Goal: Task Accomplishment & Management: Manage account settings

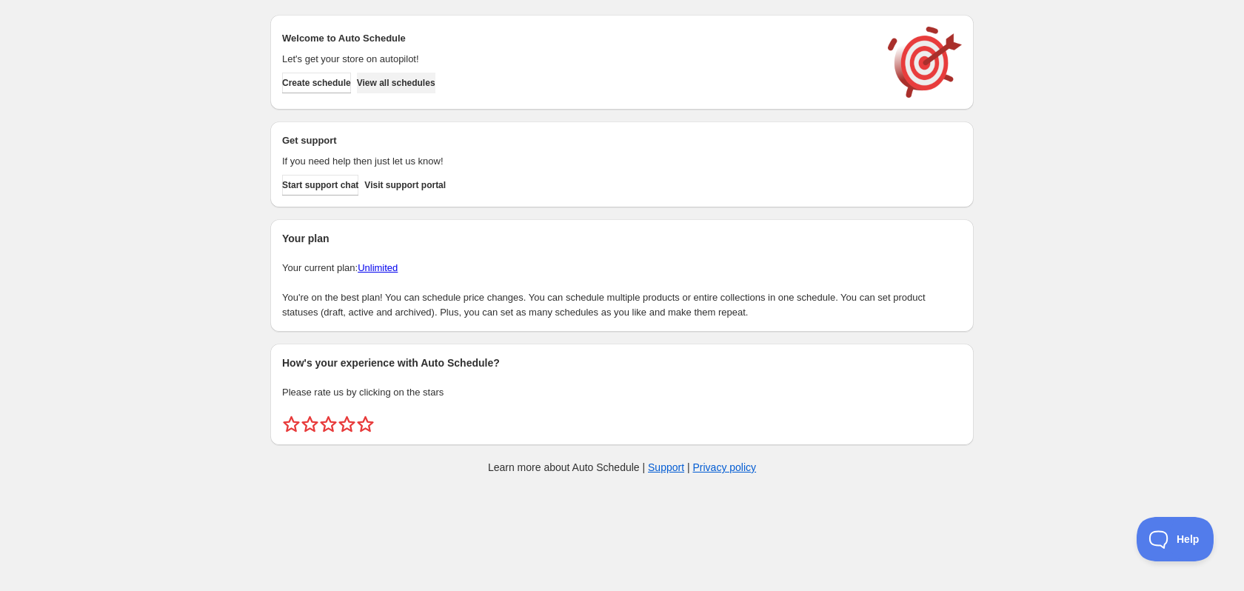
click at [422, 80] on span "View all schedules" at bounding box center [396, 83] width 78 height 12
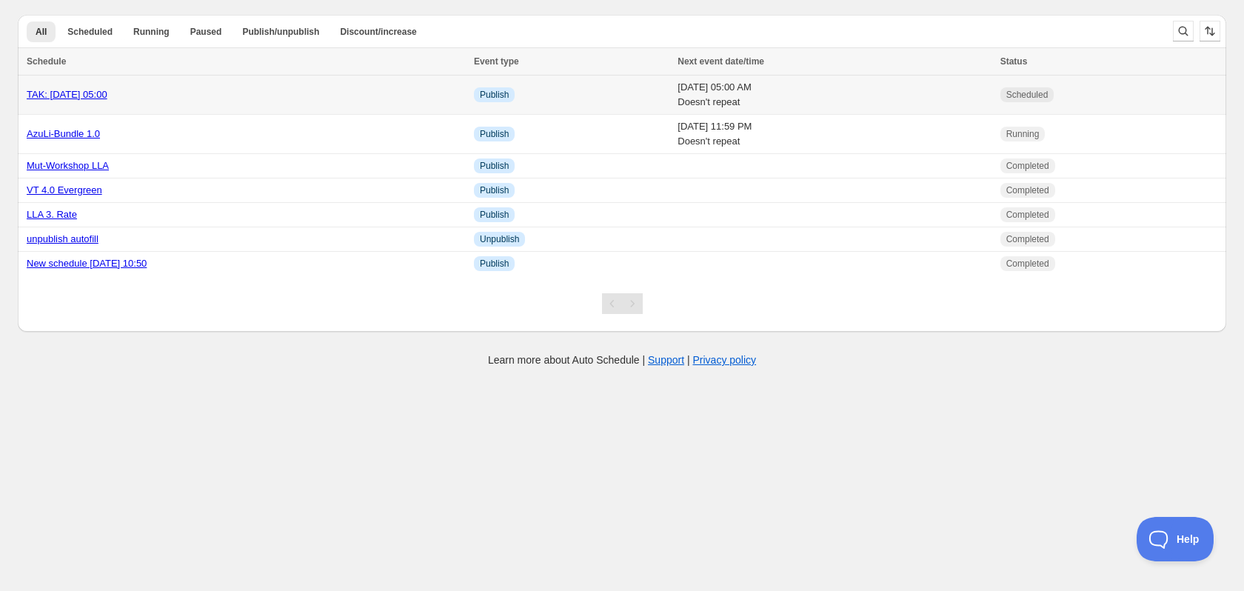
click at [312, 89] on div "TAK: [DATE] 05:00" at bounding box center [246, 94] width 438 height 15
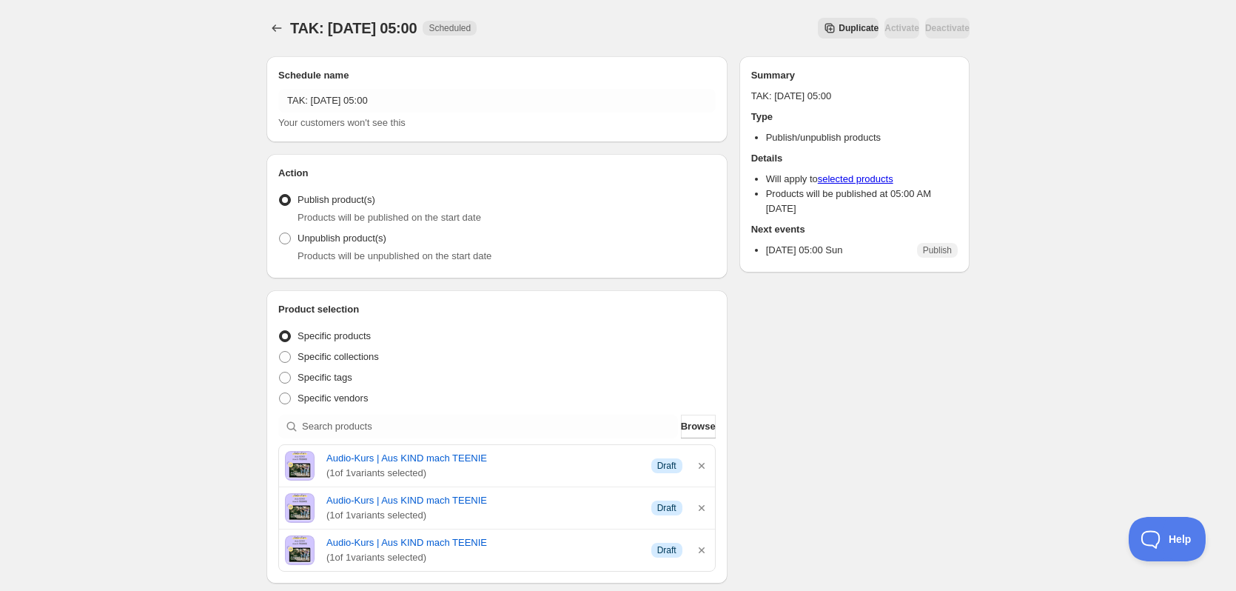
scroll to position [444, 0]
